Goal: Task Accomplishment & Management: Manage account settings

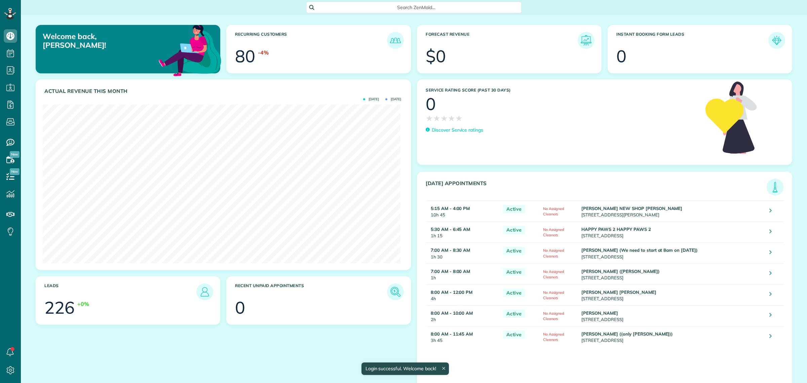
scroll to position [158, 358]
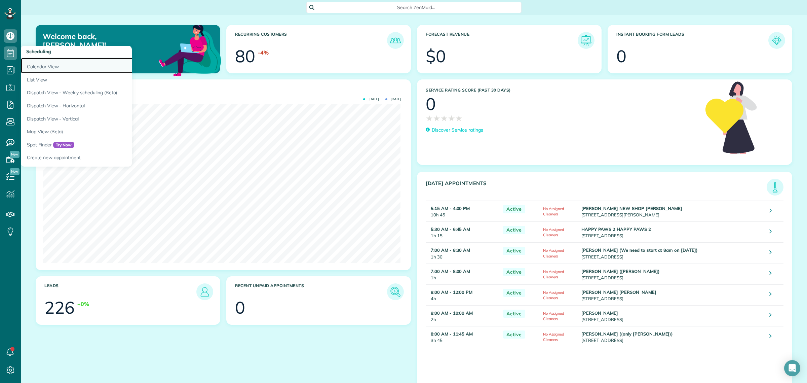
click at [61, 70] on link "Calendar View" at bounding box center [105, 65] width 168 height 15
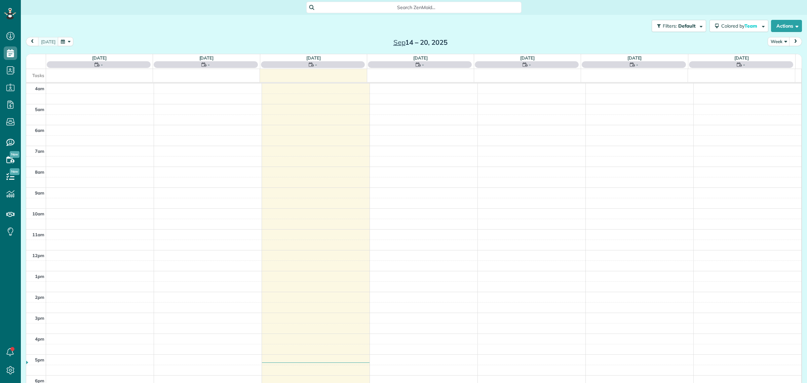
scroll to position [28, 0]
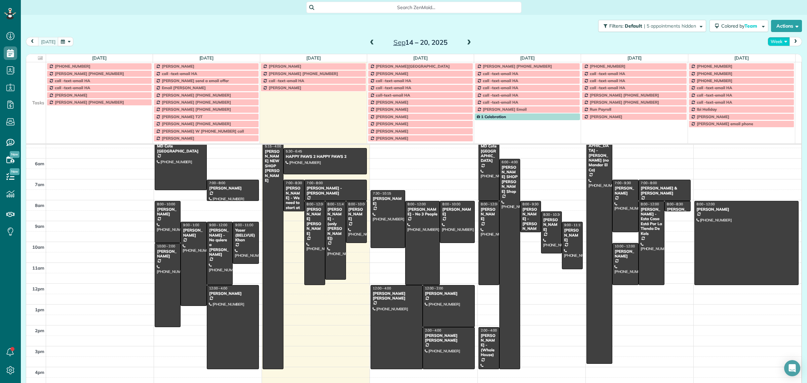
click at [769, 41] on button "Week" at bounding box center [779, 41] width 22 height 9
click at [780, 58] on link "Day" at bounding box center [794, 56] width 53 height 13
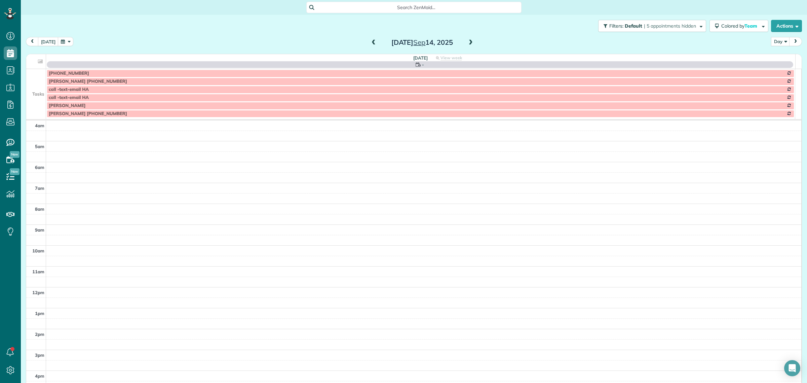
scroll to position [63, 0]
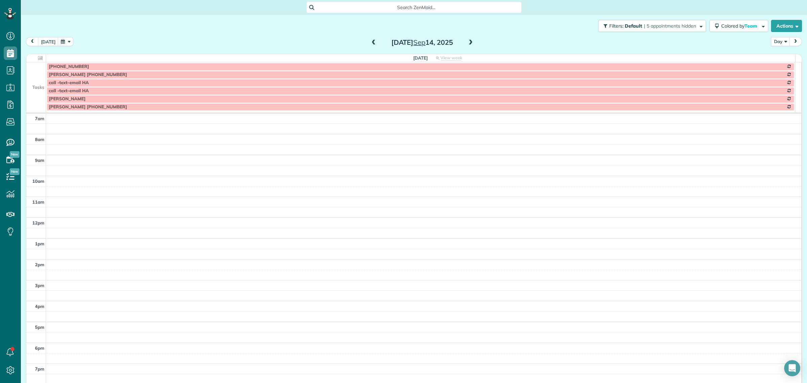
click at [467, 40] on span at bounding box center [470, 43] width 7 height 6
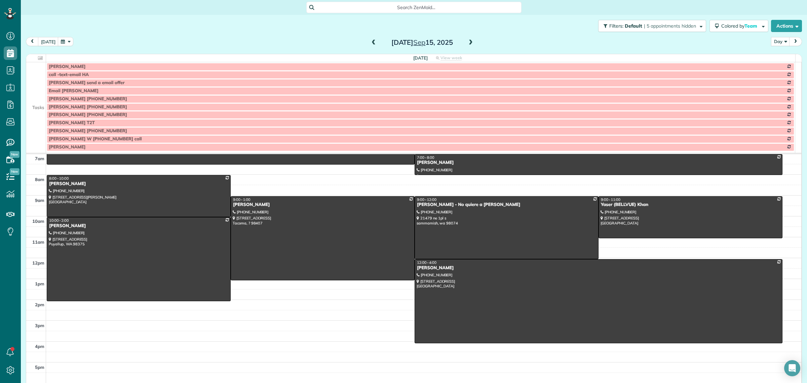
click at [467, 40] on span at bounding box center [470, 43] width 7 height 6
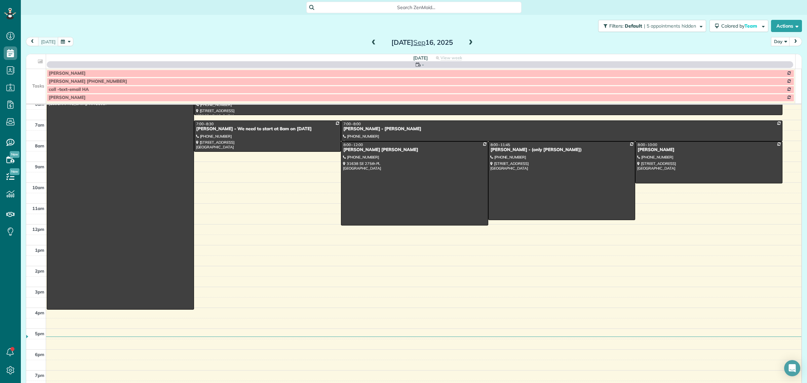
scroll to position [49, 0]
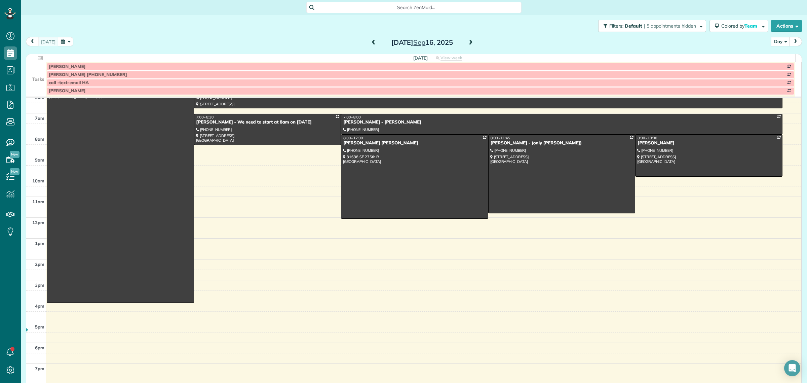
click at [31, 76] on td at bounding box center [36, 75] width 20 height 8
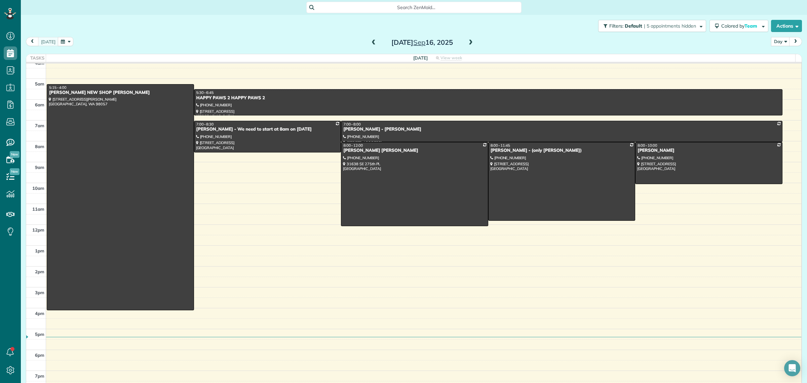
click at [471, 41] on div "Tuesday Sep 16, 2025" at bounding box center [422, 42] width 108 height 11
click at [467, 43] on span at bounding box center [470, 43] width 7 height 6
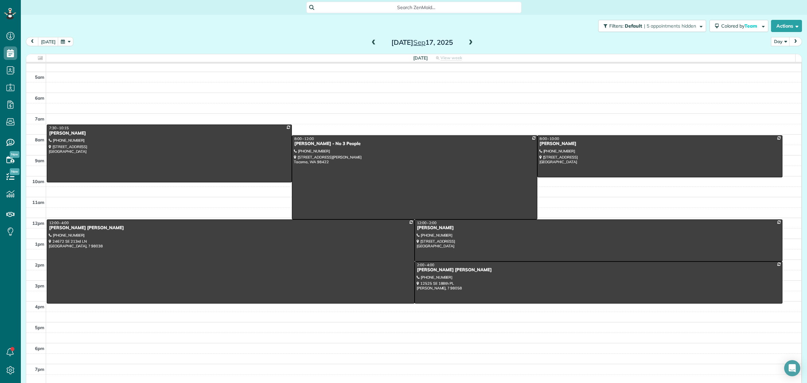
click at [514, 33] on div "Filters: Default | 5 appointments hidden Colored by Team Color by Cleaner Color…" at bounding box center [414, 26] width 787 height 22
click at [773, 28] on button "Actions" at bounding box center [786, 26] width 31 height 12
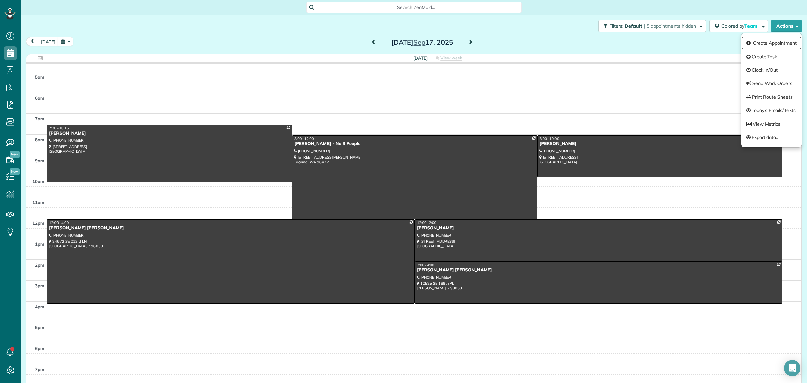
click at [766, 45] on link "Create Appointment" at bounding box center [772, 42] width 60 height 13
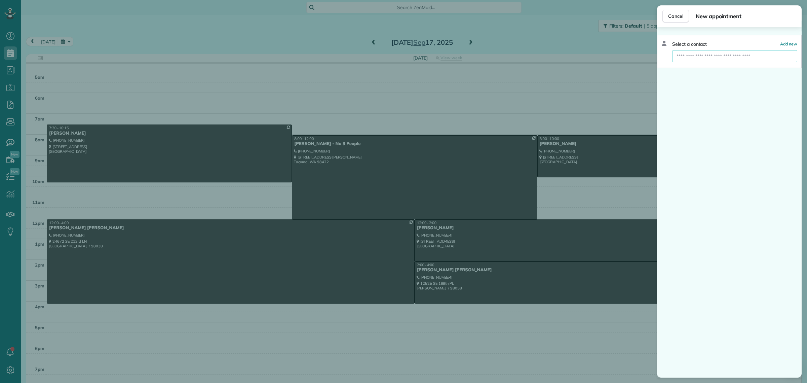
click at [697, 54] on input "text" at bounding box center [735, 56] width 125 height 12
type input "******"
click at [707, 66] on span "HERNAN KENT SHOP Barber Shop" at bounding box center [740, 68] width 118 height 6
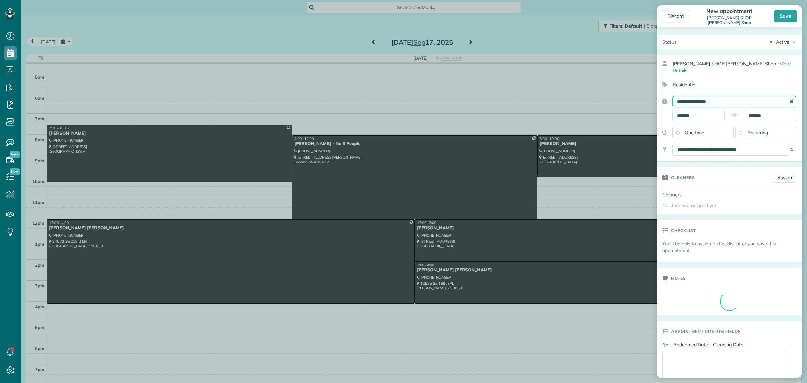
click at [695, 96] on input "**********" at bounding box center [735, 101] width 124 height 11
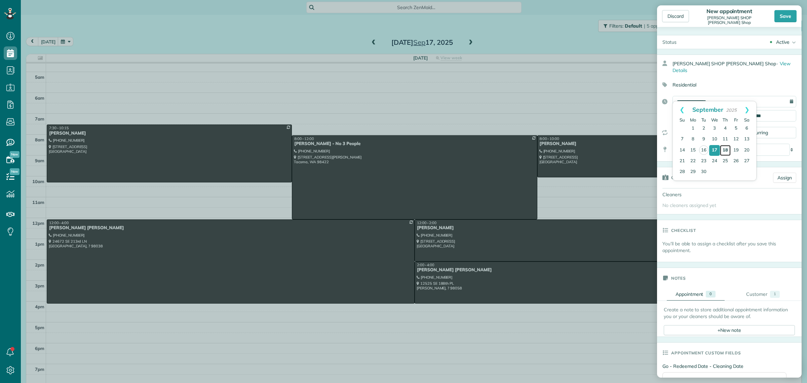
click at [728, 146] on link "18" at bounding box center [725, 150] width 11 height 11
click at [692, 96] on input "**********" at bounding box center [735, 101] width 124 height 11
click at [714, 149] on link "17" at bounding box center [715, 150] width 11 height 11
type input "**********"
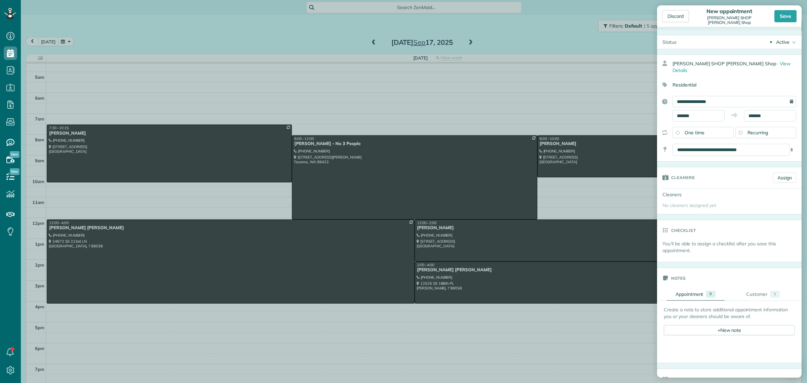
click at [701, 130] on span "One time" at bounding box center [695, 133] width 20 height 6
click at [680, 110] on input "*******" at bounding box center [699, 115] width 52 height 11
type input "*******"
click at [691, 140] on body "Dashboard Scheduling Calendar View List View Dispatch View - Weekly scheduling …" at bounding box center [403, 191] width 807 height 383
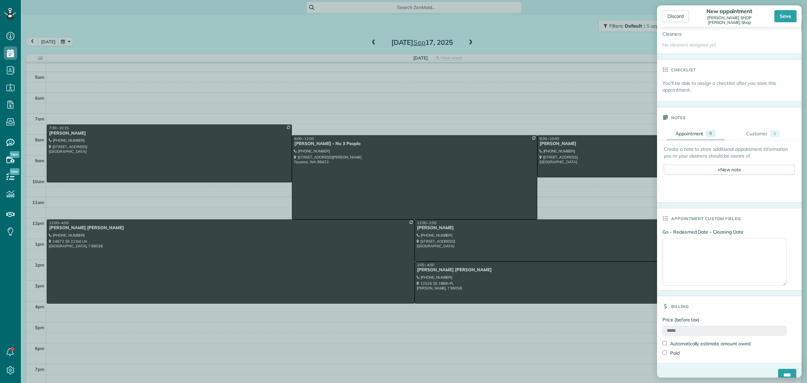
scroll to position [165, 0]
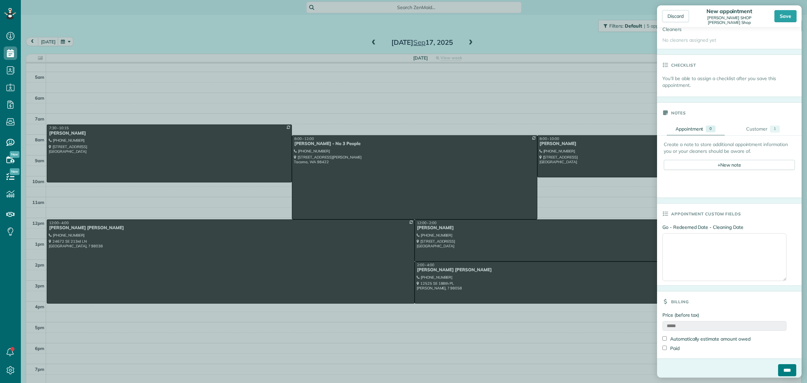
drag, startPoint x: 781, startPoint y: 365, endPoint x: 787, endPoint y: 359, distance: 8.6
click at [781, 365] on input "****" at bounding box center [788, 370] width 18 height 12
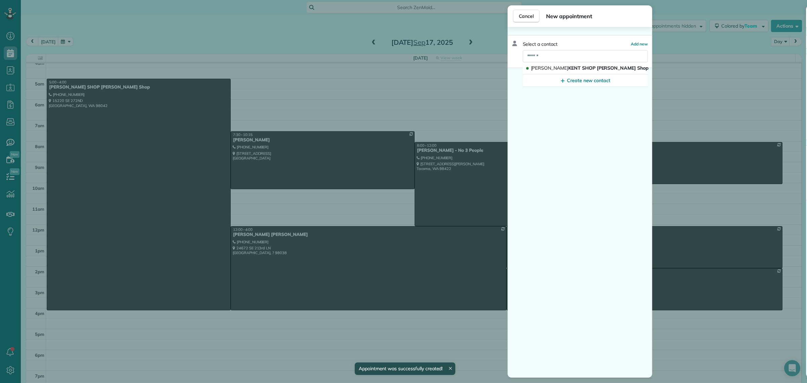
scroll to position [8, 0]
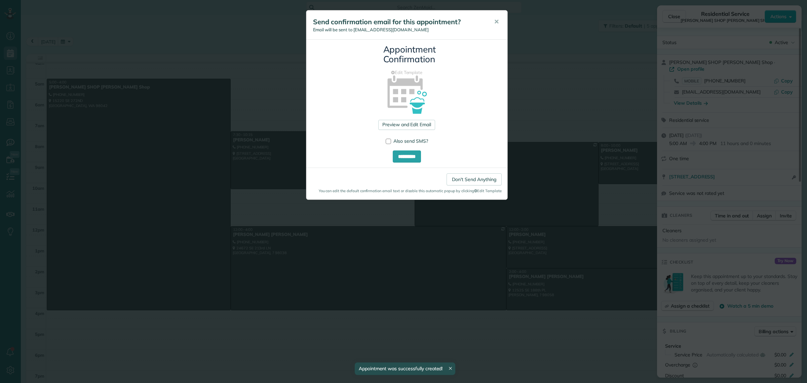
drag, startPoint x: 498, startPoint y: 22, endPoint x: 510, endPoint y: 30, distance: 14.1
click at [498, 22] on span "✕" at bounding box center [496, 22] width 5 height 8
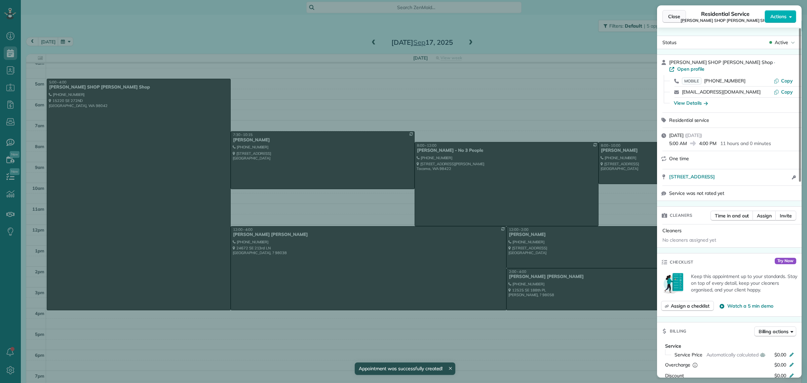
click at [673, 15] on span "Close" at bounding box center [675, 16] width 12 height 7
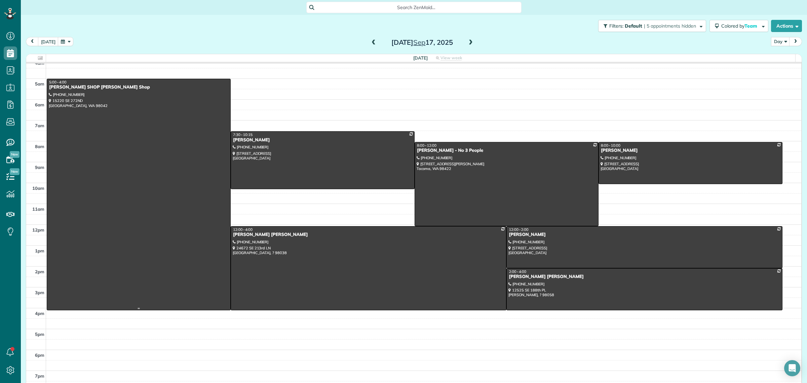
click at [149, 148] on div at bounding box center [138, 194] width 183 height 231
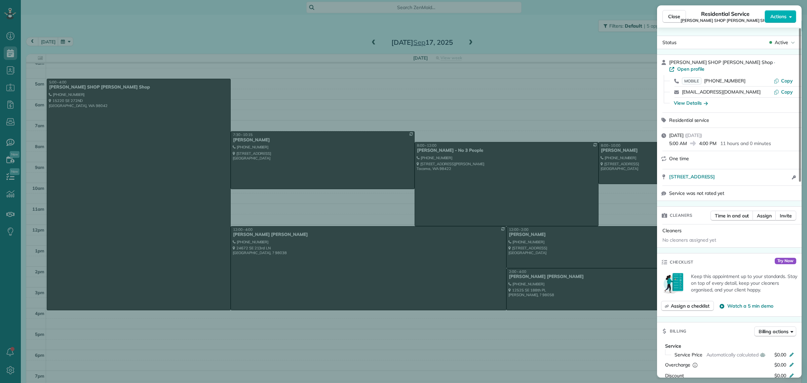
drag, startPoint x: 786, startPoint y: 164, endPoint x: 667, endPoint y: 175, distance: 119.3
click at [667, 175] on div "15220 SE 272ND SUIT G KENT WA 98042 Open access information" at bounding box center [729, 177] width 145 height 16
drag, startPoint x: 675, startPoint y: 18, endPoint x: 686, endPoint y: 17, distance: 11.1
click at [675, 19] on span "Close" at bounding box center [675, 16] width 12 height 7
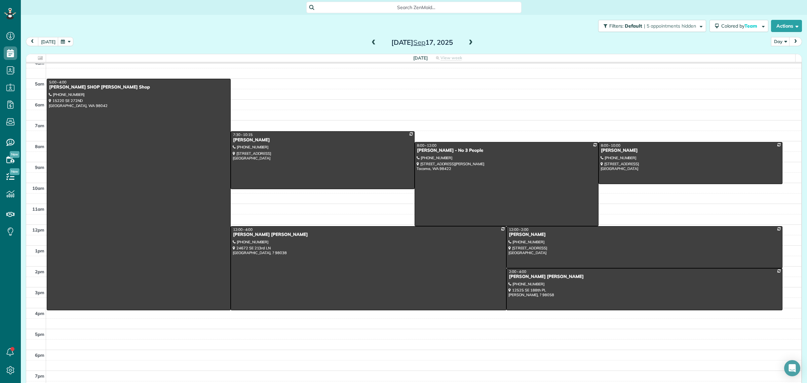
click at [468, 41] on span at bounding box center [470, 43] width 7 height 6
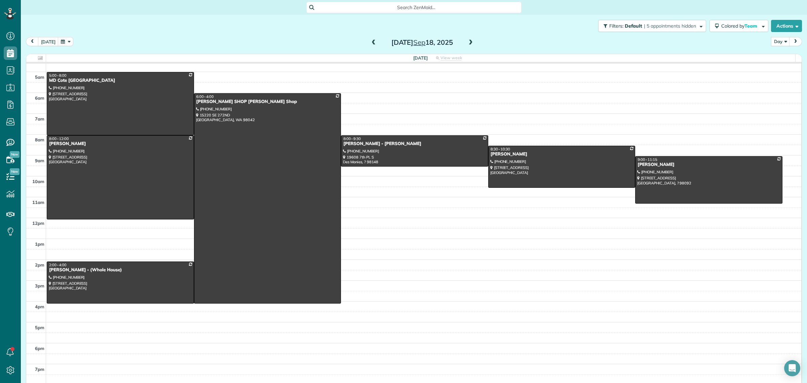
click at [467, 40] on span at bounding box center [470, 43] width 7 height 6
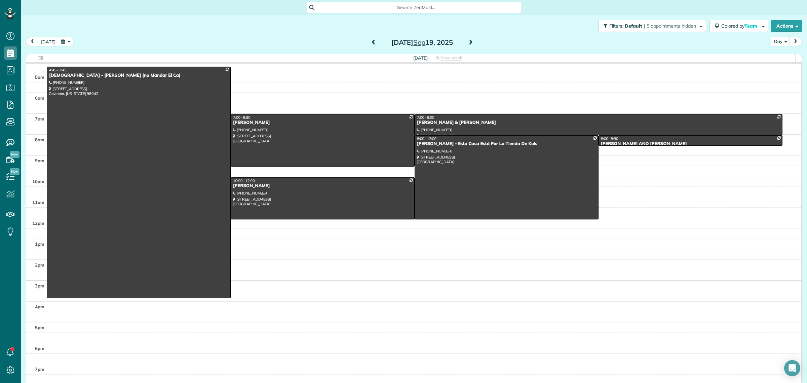
click at [370, 41] on span at bounding box center [373, 43] width 7 height 6
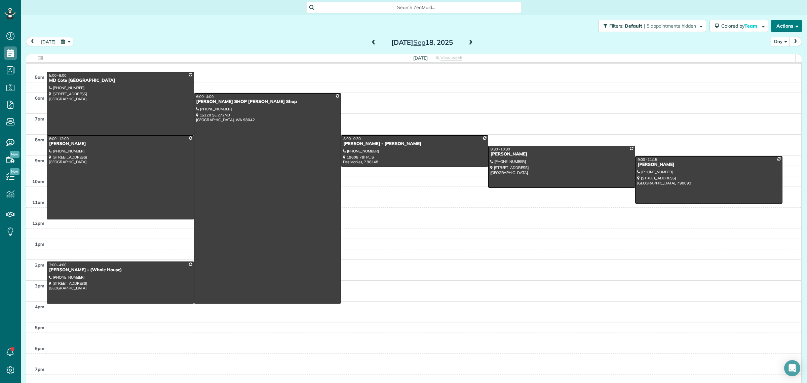
click at [783, 27] on button "Actions" at bounding box center [786, 26] width 31 height 12
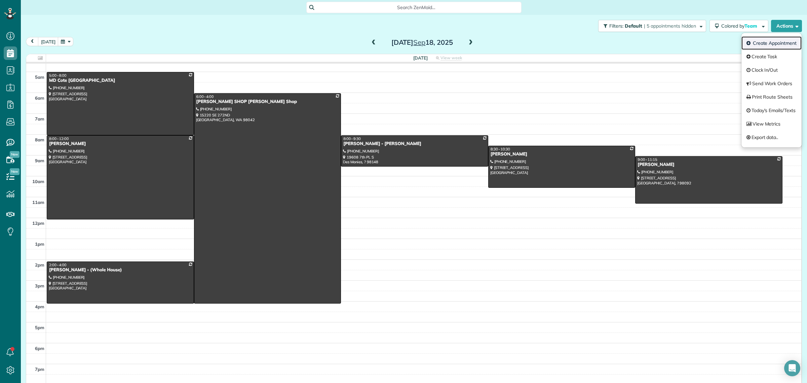
click at [765, 41] on link "Create Appointment" at bounding box center [772, 42] width 60 height 13
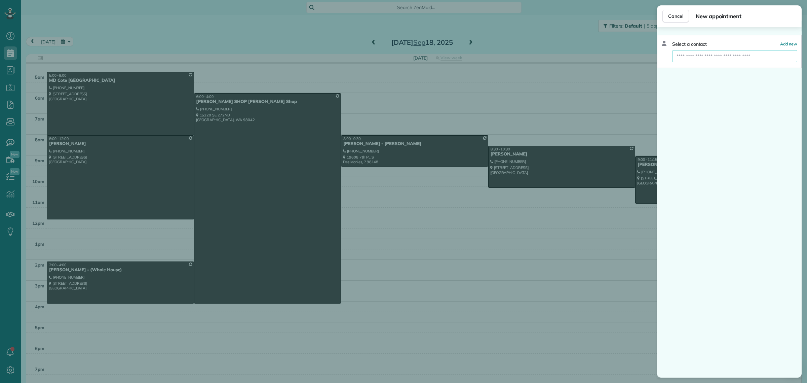
click at [713, 58] on input "text" at bounding box center [735, 56] width 125 height 12
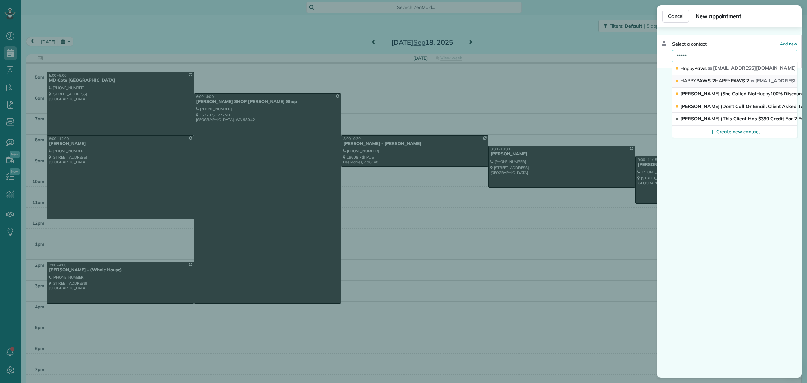
type input "*****"
click at [715, 80] on span "HAPPY PAWS 2 HAPPY PAWS 2" at bounding box center [715, 81] width 69 height 6
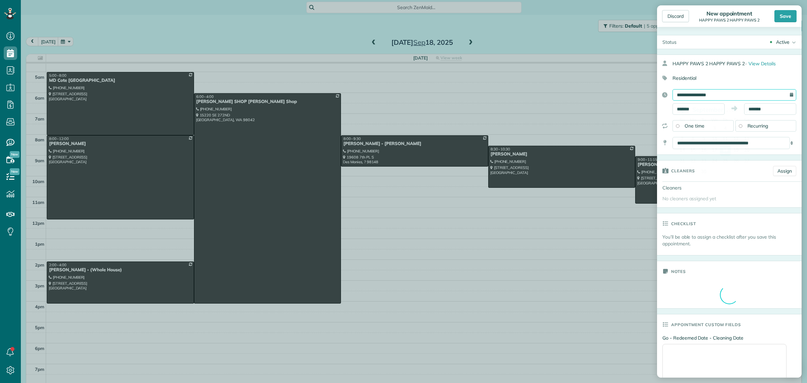
click at [687, 98] on input "**********" at bounding box center [735, 94] width 124 height 11
click at [715, 150] on link "17" at bounding box center [715, 150] width 11 height 11
type input "**********"
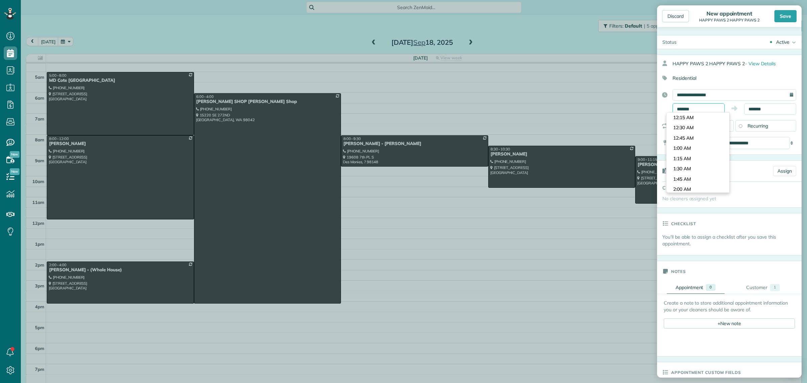
click at [690, 110] on input "*******" at bounding box center [699, 108] width 52 height 11
type input "*******"
click at [692, 135] on body "Dashboard Scheduling Calendar View List View Dispatch View - Weekly scheduling …" at bounding box center [403, 191] width 807 height 383
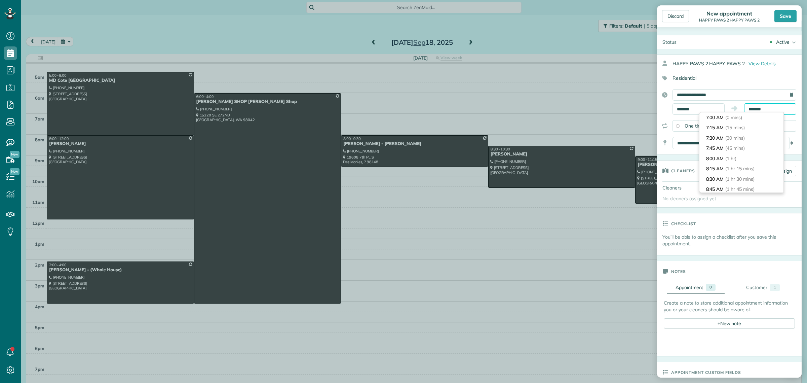
click at [754, 105] on input "*******" at bounding box center [771, 108] width 52 height 11
type input "********"
click at [732, 158] on span "(3 hrs)" at bounding box center [736, 156] width 14 height 6
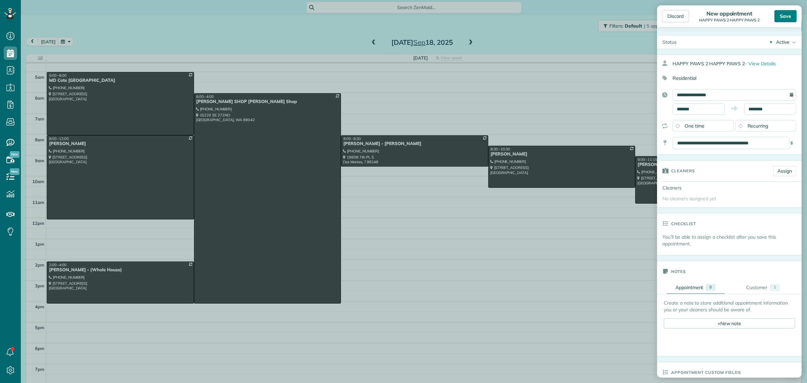
click at [785, 12] on div "Save" at bounding box center [786, 16] width 22 height 12
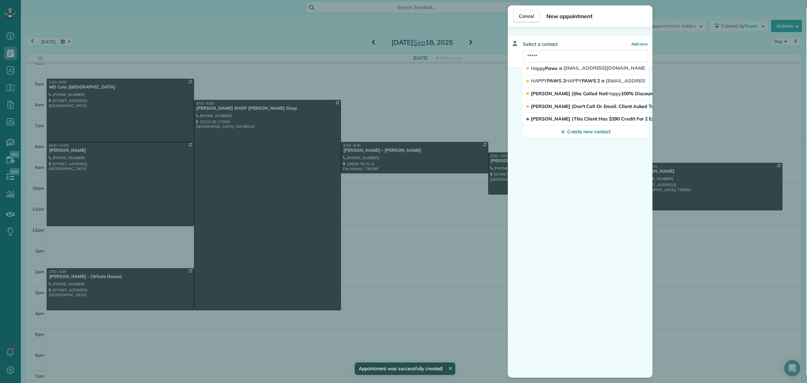
scroll to position [8, 0]
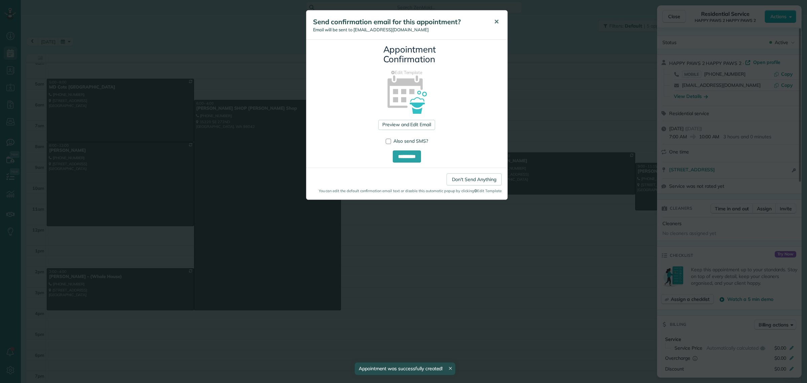
click at [494, 19] on span "✕" at bounding box center [496, 22] width 5 height 8
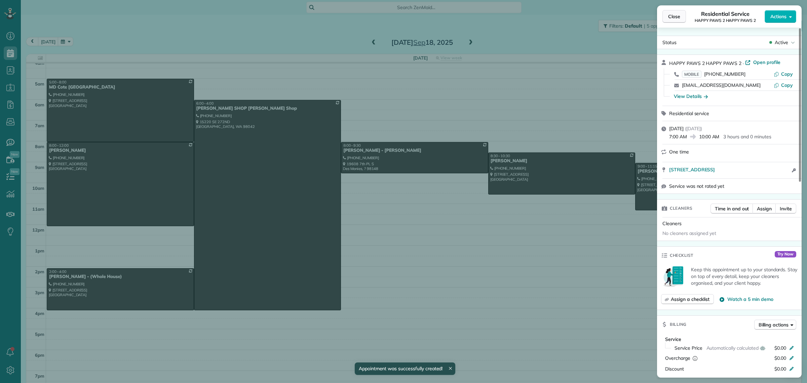
click at [674, 12] on button "Close" at bounding box center [675, 16] width 24 height 13
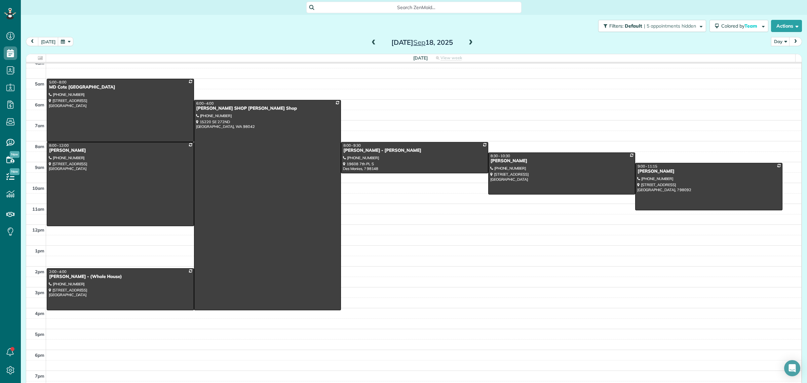
click at [371, 41] on span at bounding box center [373, 43] width 7 height 6
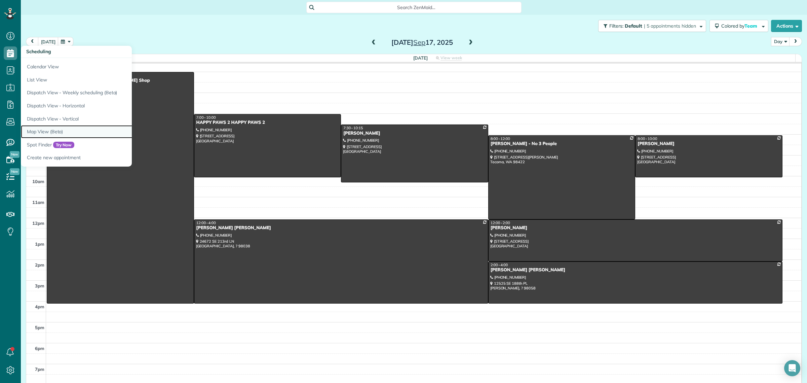
click at [47, 130] on link "Map View (Beta)" at bounding box center [105, 131] width 168 height 13
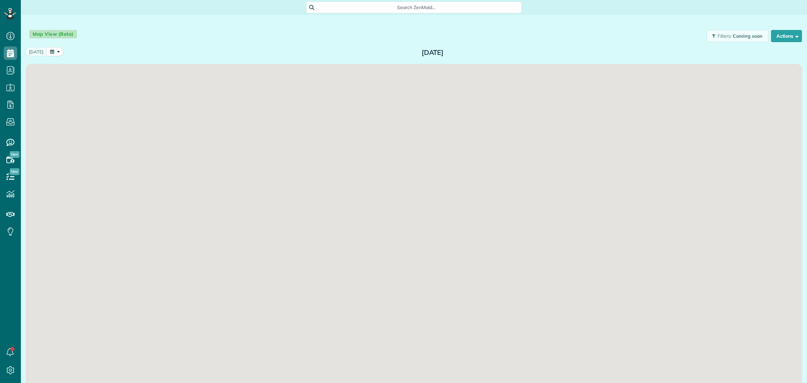
scroll to position [3, 3]
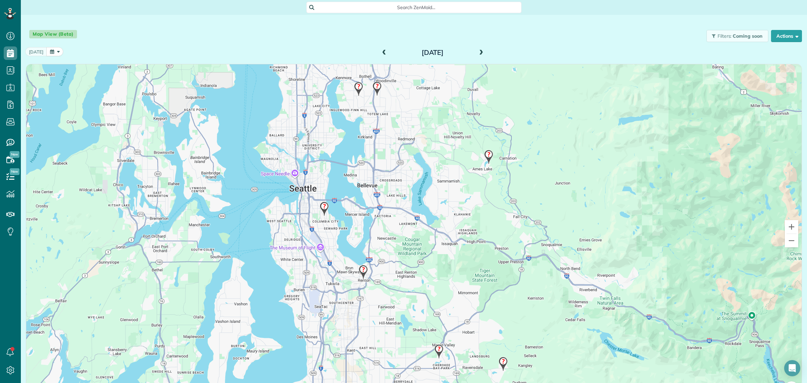
click at [478, 53] on span at bounding box center [481, 53] width 7 height 6
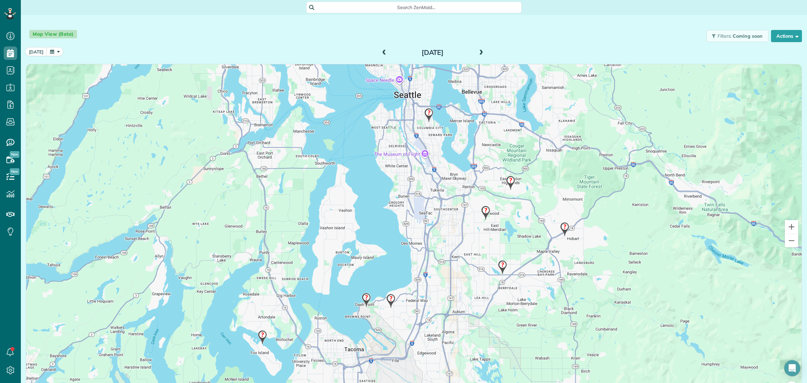
click at [427, 113] on img at bounding box center [429, 115] width 14 height 20
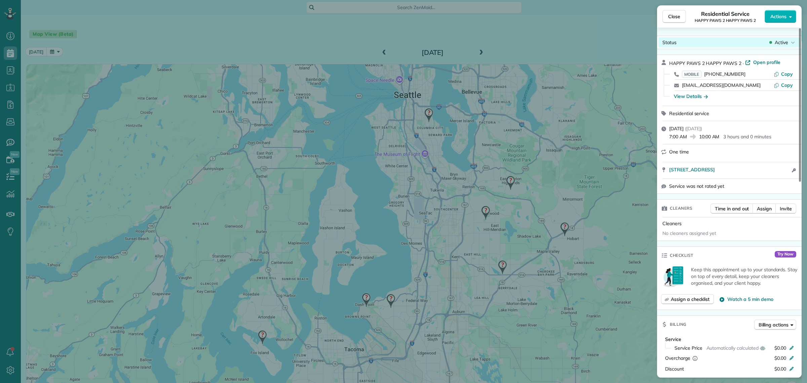
click at [781, 44] on span "Active" at bounding box center [781, 42] width 13 height 7
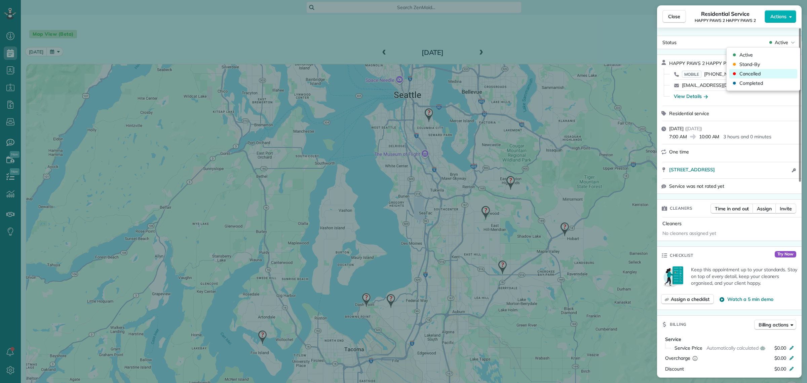
click at [751, 73] on span "Cancelled" at bounding box center [750, 73] width 21 height 7
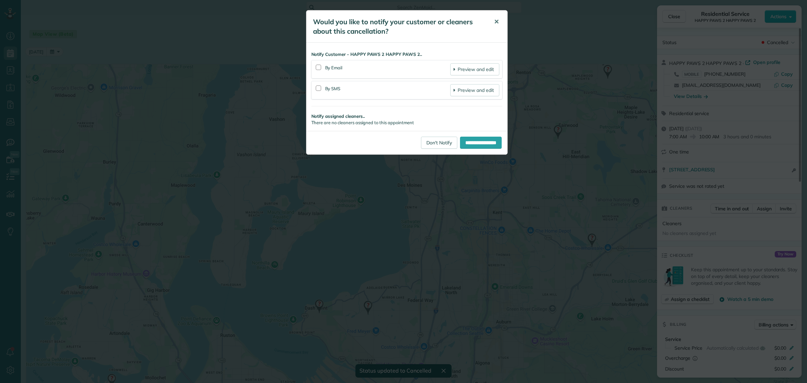
click at [497, 21] on span "✕" at bounding box center [496, 22] width 5 height 8
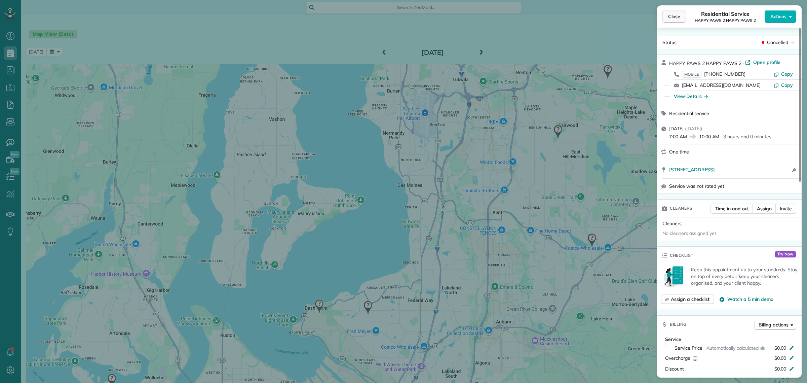
click at [677, 16] on span "Close" at bounding box center [675, 16] width 12 height 7
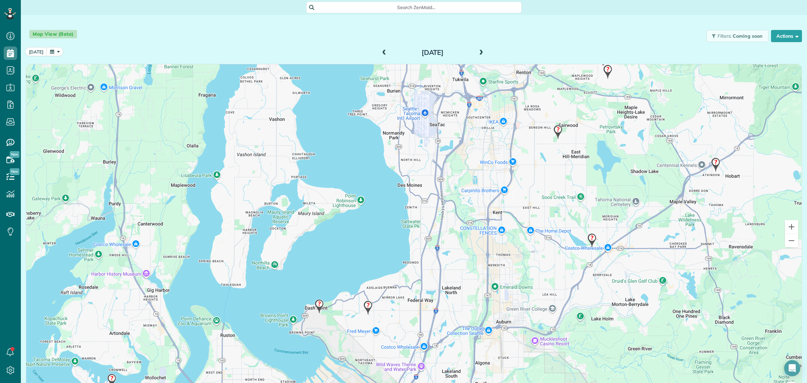
click at [605, 71] on img at bounding box center [608, 72] width 14 height 20
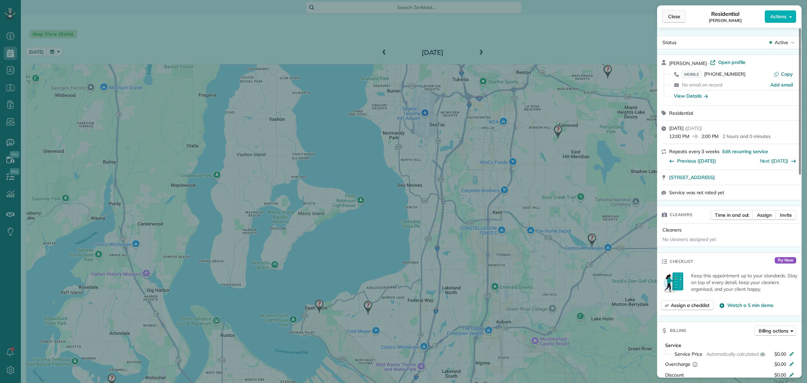
click at [675, 19] on span "Close" at bounding box center [675, 16] width 12 height 7
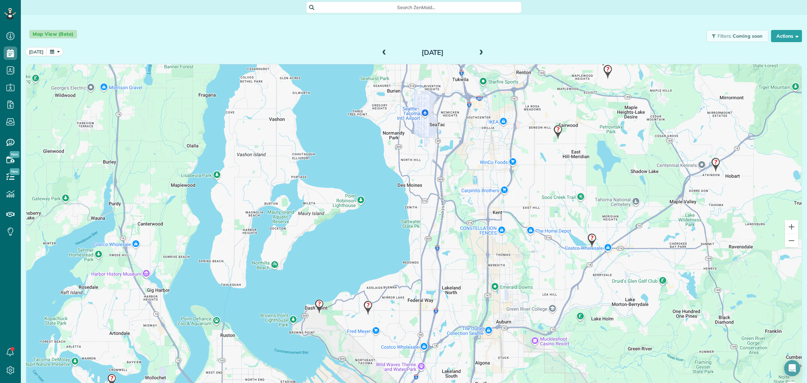
click at [554, 132] on img at bounding box center [558, 132] width 14 height 20
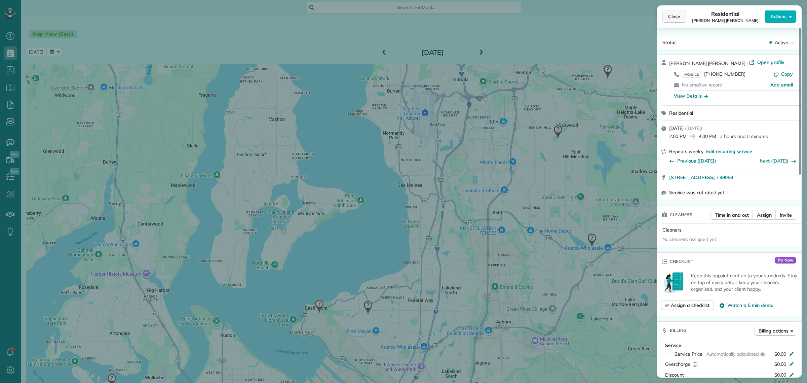
click at [674, 19] on span "Close" at bounding box center [675, 16] width 12 height 7
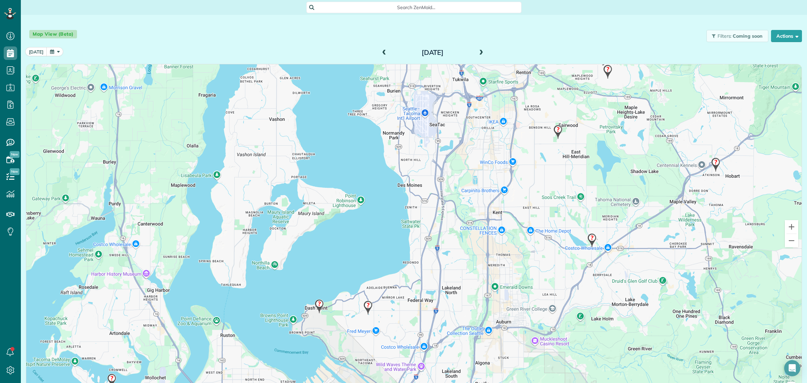
click at [413, 2] on div "Search ZenMaid…" at bounding box center [414, 7] width 215 height 11
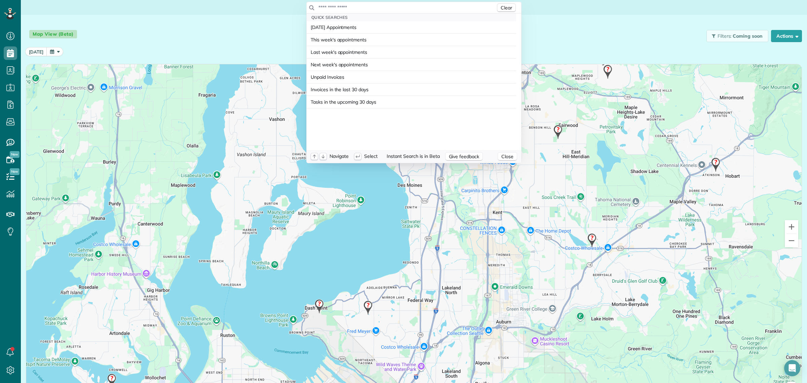
click at [405, 6] on input "text" at bounding box center [407, 7] width 178 height 7
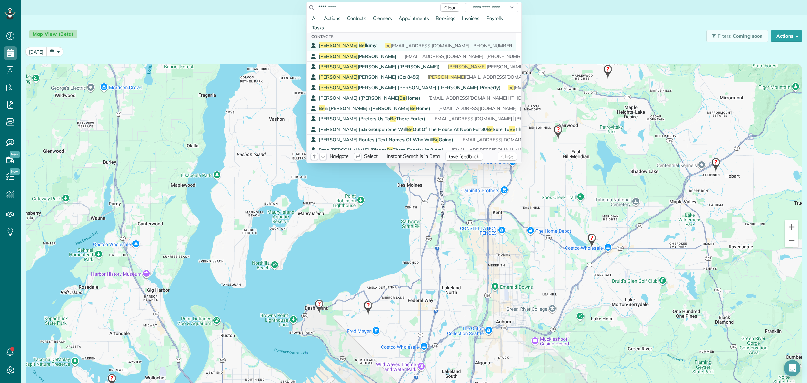
type input "*********"
click at [385, 45] on span "be llamy.ali@gmail.com" at bounding box center [424, 46] width 84 height 6
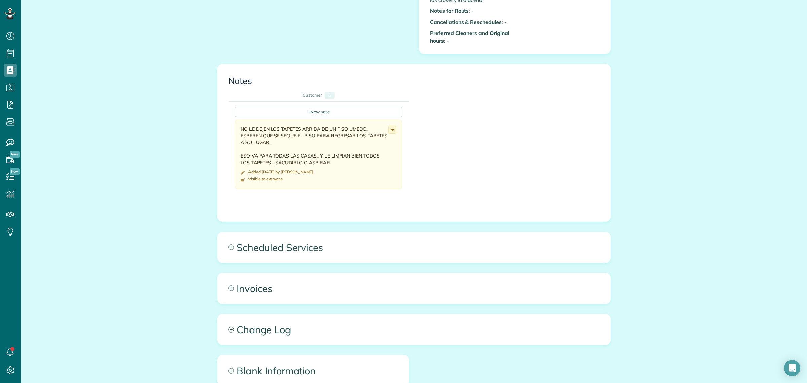
scroll to position [770, 0]
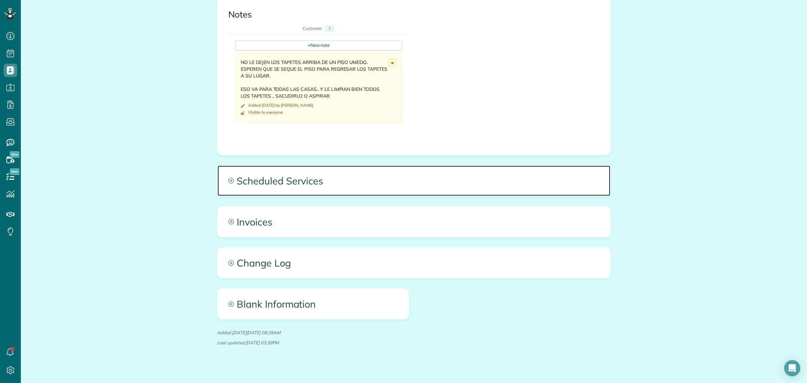
click at [284, 169] on span "Scheduled Services" at bounding box center [414, 181] width 393 height 30
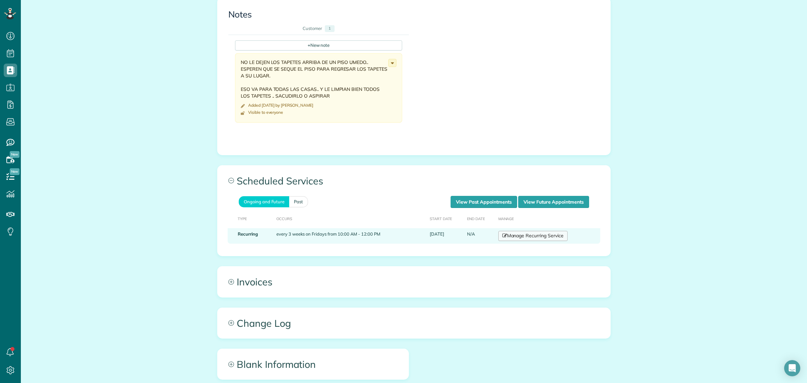
click at [519, 231] on link "Manage Recurring Service" at bounding box center [533, 236] width 69 height 10
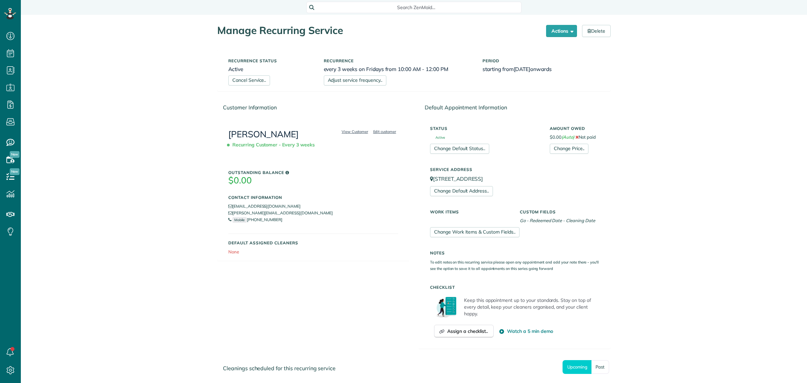
scroll to position [3, 3]
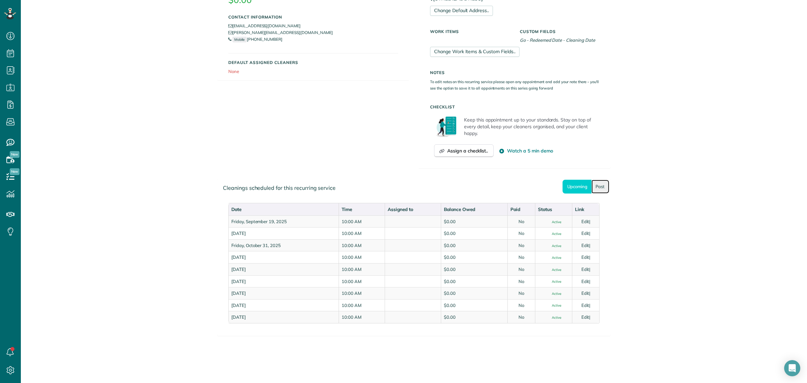
click at [598, 186] on link "Past" at bounding box center [601, 187] width 18 height 14
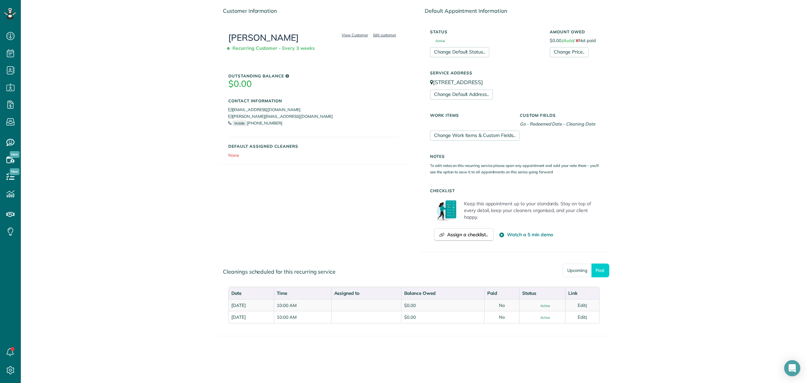
click at [332, 198] on div "Customer Information View Customer Edit customer [PERSON_NAME] Recurring Custom…" at bounding box center [414, 131] width 404 height 261
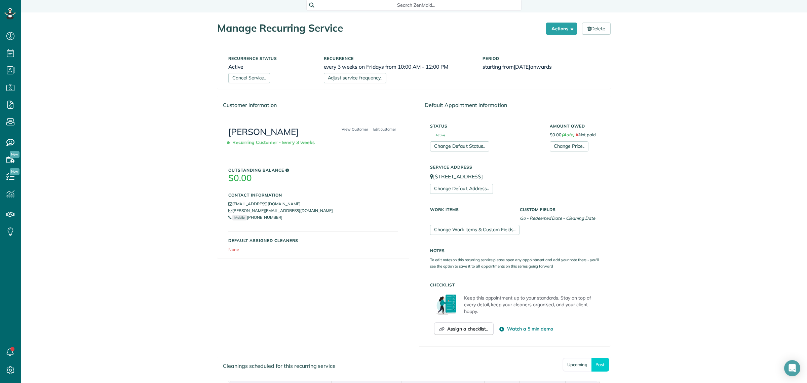
scroll to position [0, 0]
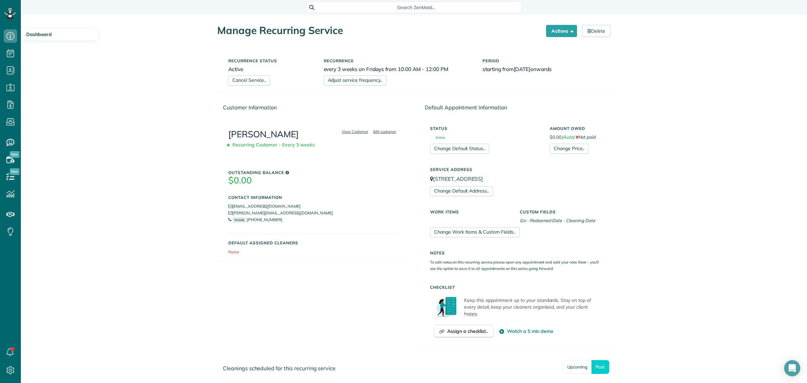
click at [39, 35] on span "Dashboard" at bounding box center [39, 34] width 26 height 6
click at [7, 35] on use at bounding box center [10, 36] width 8 height 8
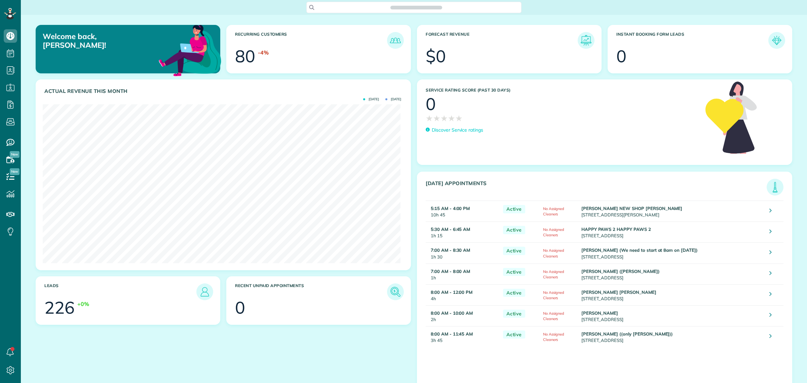
scroll to position [158, 358]
